Goal: Register for event/course

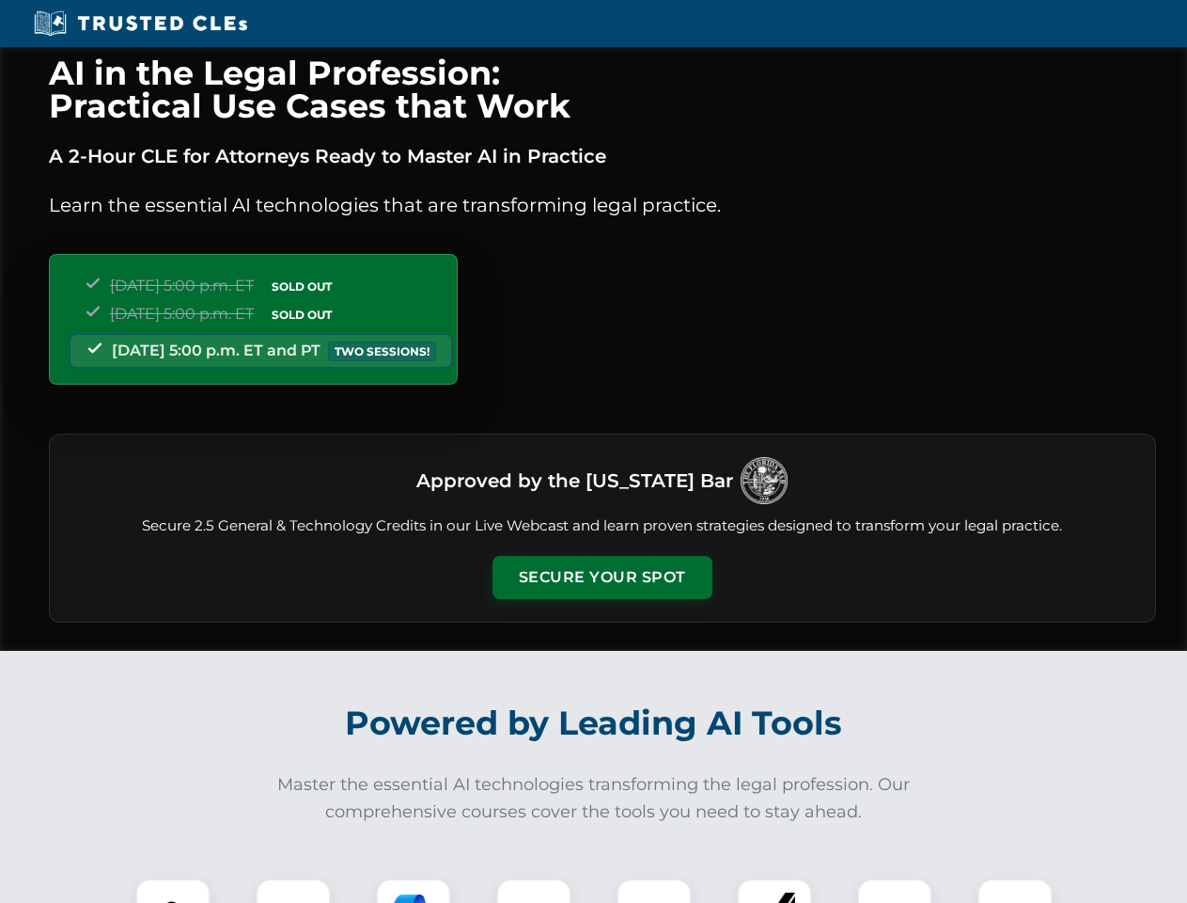
click at [602, 577] on button "Secure Your Spot" at bounding box center [603, 577] width 220 height 43
click at [173, 890] on img at bounding box center [173, 915] width 55 height 55
click at [293, 890] on div at bounding box center [293, 915] width 75 height 75
